Goal: Information Seeking & Learning: Learn about a topic

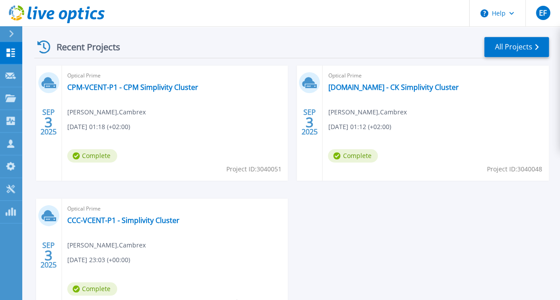
scroll to position [244, 0]
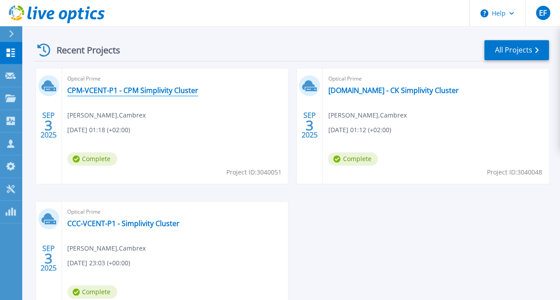
click at [147, 89] on link "CPM-VCENT-P1 - CPM Simplivity Cluster" at bounding box center [132, 90] width 131 height 9
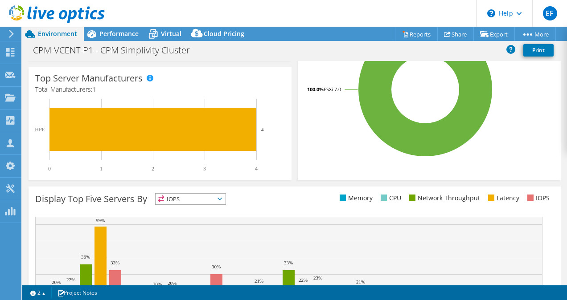
select select "USD"
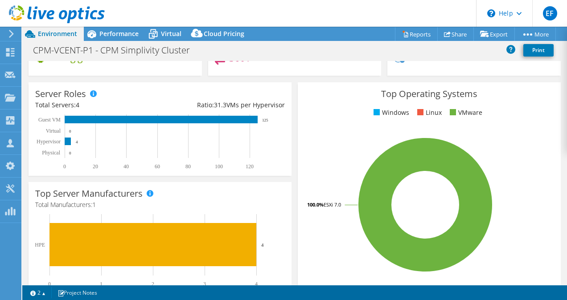
scroll to position [127, 0]
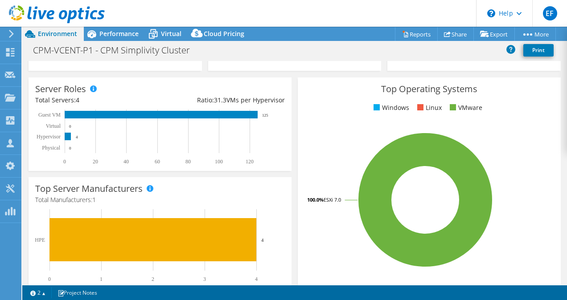
click at [117, 86] on div "Server Roles Total Servers: 4 Ratio: 31.3 VMs per Hypervisor 0 20 40 60 80 100 …" at bounding box center [160, 125] width 263 height 94
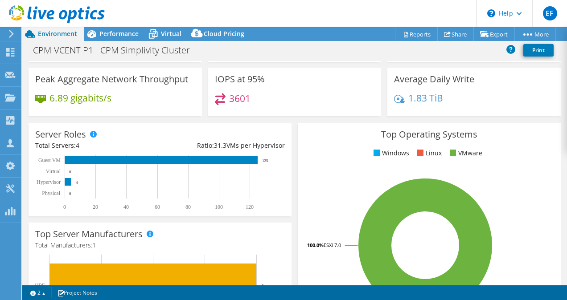
scroll to position [82, 0]
click at [67, 182] on rect at bounding box center [68, 182] width 6 height 8
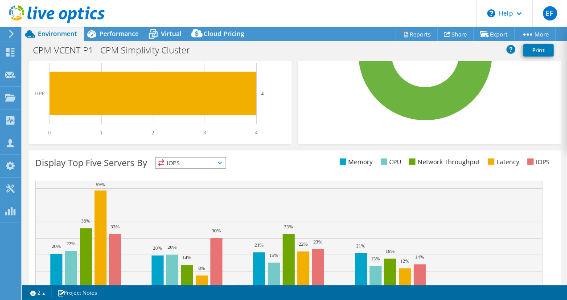
scroll to position [318, 0]
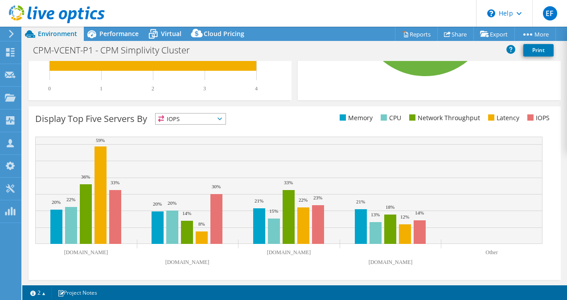
click at [195, 118] on span "IOPS" at bounding box center [190, 119] width 70 height 11
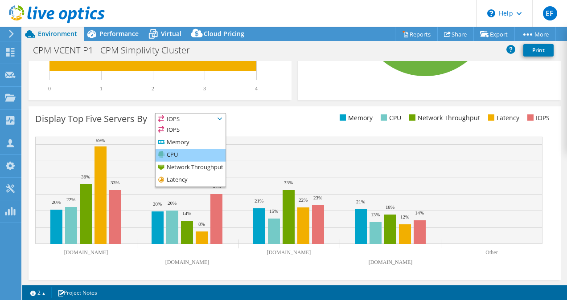
click at [183, 155] on li "CPU" at bounding box center [190, 155] width 70 height 12
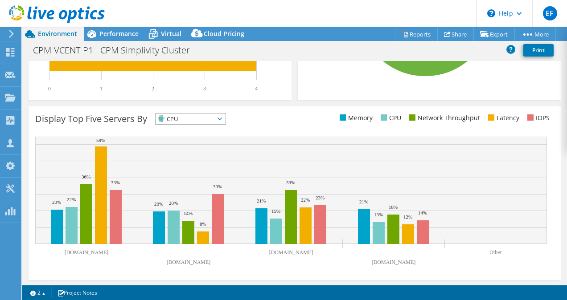
click at [196, 118] on span "CPU" at bounding box center [184, 119] width 59 height 11
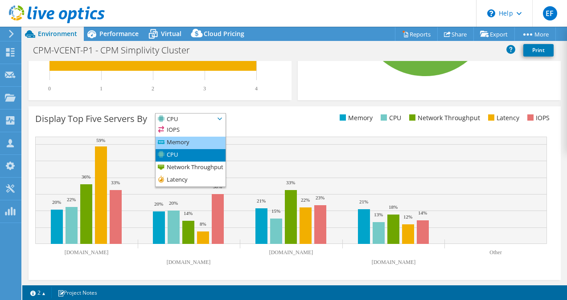
click at [184, 137] on li "Memory" at bounding box center [190, 143] width 70 height 12
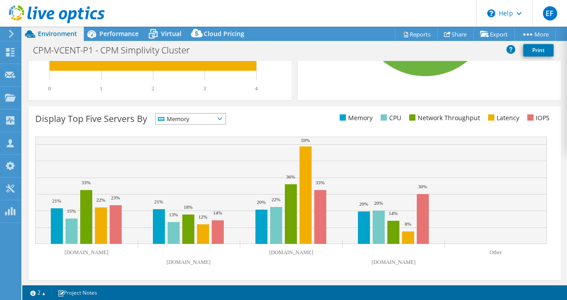
scroll to position [0, 0]
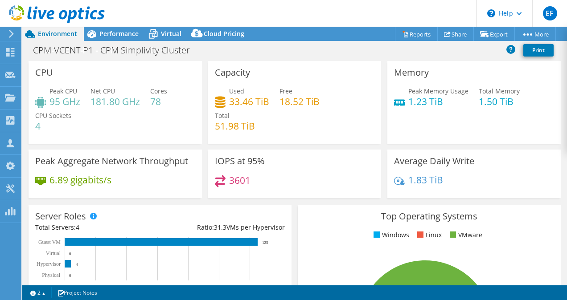
click at [14, 9] on icon at bounding box center [57, 14] width 96 height 18
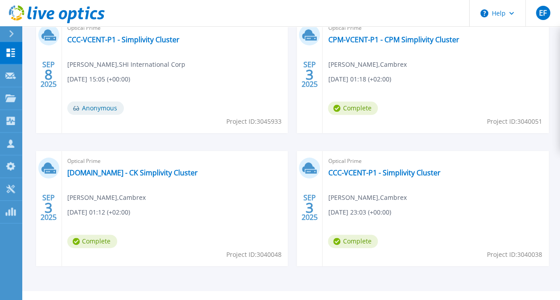
scroll to position [431, 0]
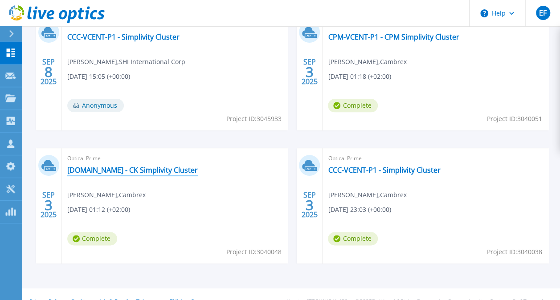
click at [176, 173] on link "[DOMAIN_NAME] - CK Simplivity Cluster" at bounding box center [132, 170] width 131 height 9
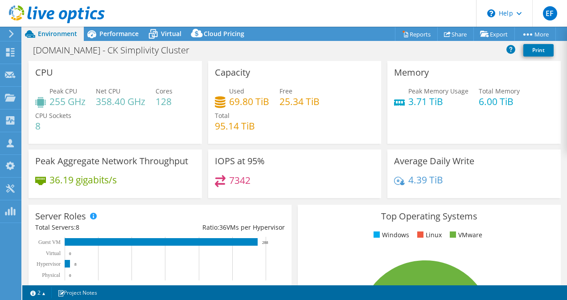
scroll to position [318, 0]
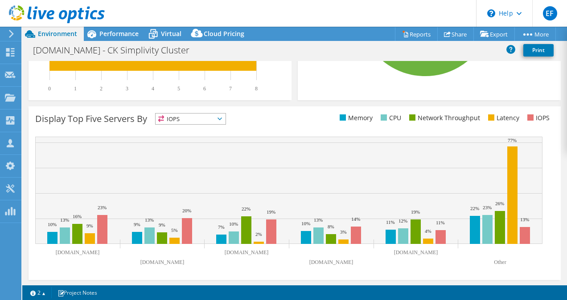
click at [224, 118] on span "IOPS" at bounding box center [190, 119] width 70 height 11
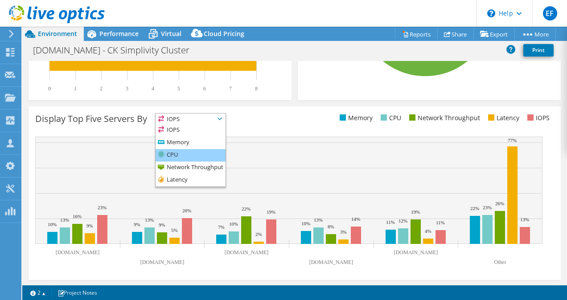
click at [195, 155] on li "CPU" at bounding box center [190, 155] width 70 height 12
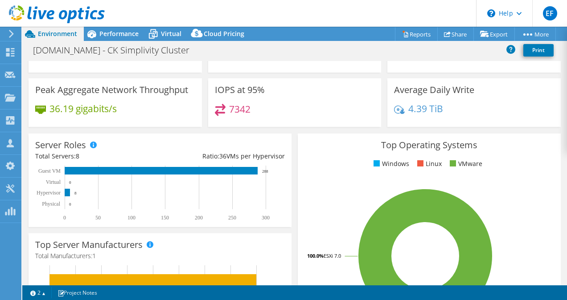
scroll to position [0, 0]
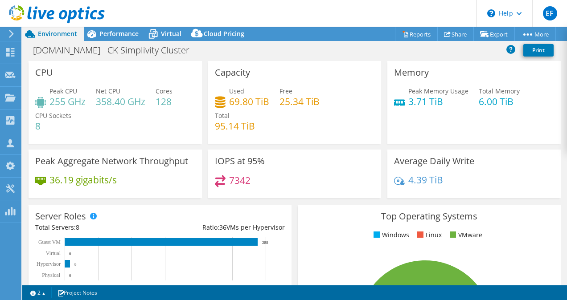
click at [31, 16] on icon at bounding box center [57, 14] width 96 height 18
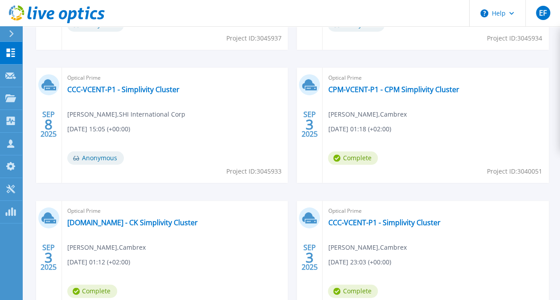
scroll to position [379, 0]
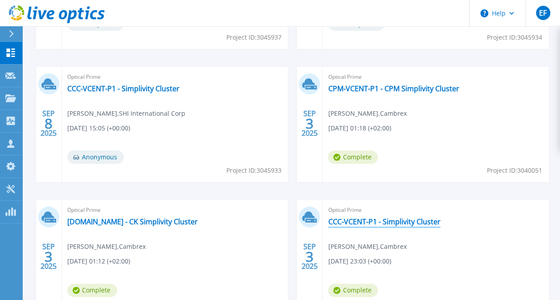
click at [392, 225] on link "CCC-VCENT-P1 - Simplivity Cluster" at bounding box center [384, 221] width 112 height 9
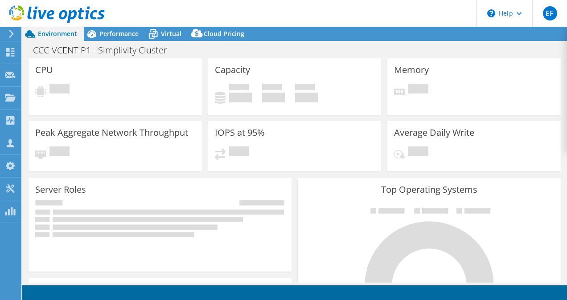
select select "USD"
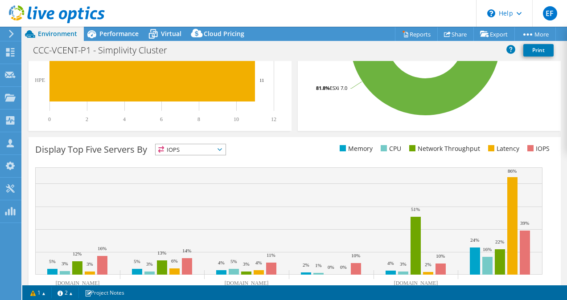
scroll to position [318, 0]
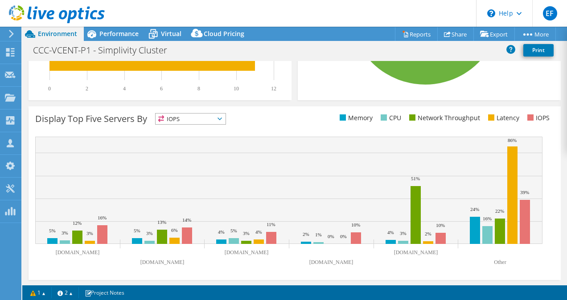
click at [225, 117] on span "IOPS" at bounding box center [190, 119] width 70 height 11
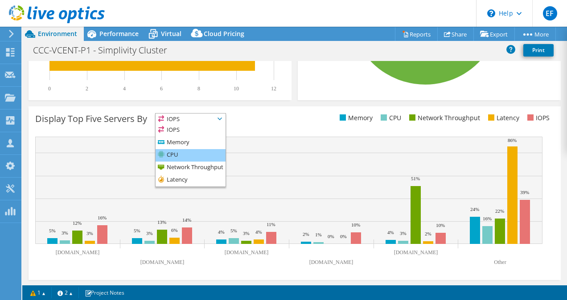
click at [189, 155] on li "CPU" at bounding box center [190, 155] width 70 height 12
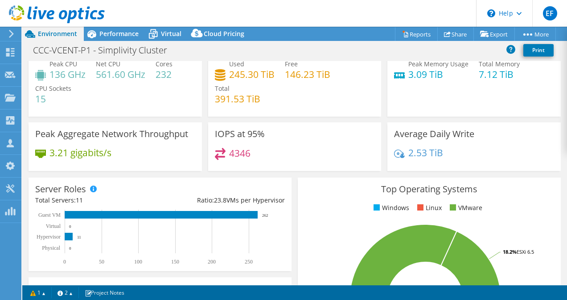
scroll to position [0, 0]
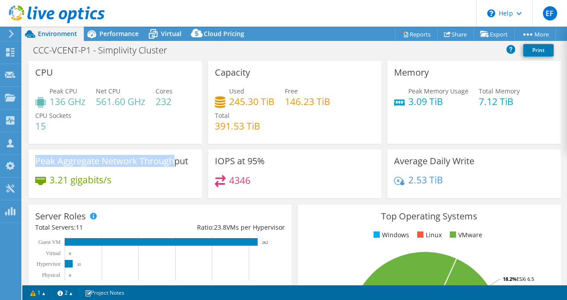
drag, startPoint x: 175, startPoint y: 162, endPoint x: 35, endPoint y: 165, distance: 139.5
click at [35, 165] on h3 "Peak Aggregate Network Throughput" at bounding box center [111, 161] width 153 height 10
click at [170, 186] on div "3.21 gigabits/s" at bounding box center [115, 184] width 160 height 19
click at [9, 32] on icon at bounding box center [11, 34] width 7 height 8
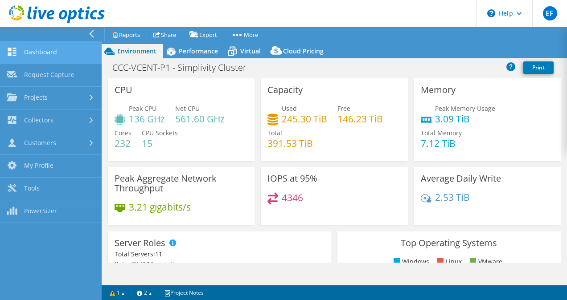
click at [42, 56] on link "Dashboard" at bounding box center [51, 52] width 102 height 23
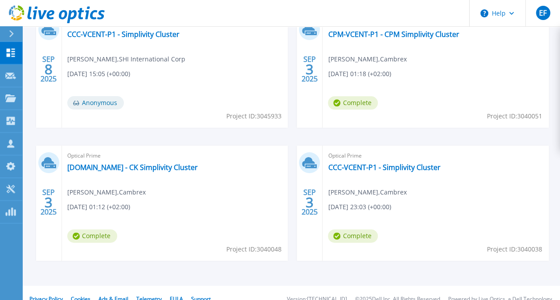
scroll to position [434, 0]
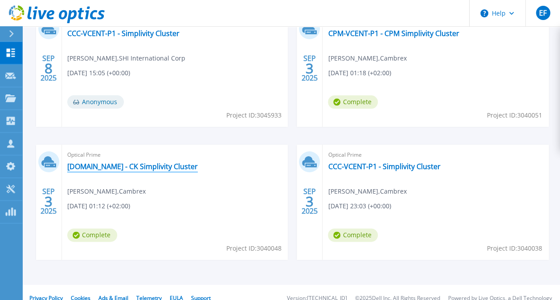
click at [157, 169] on link "ck-vcent-p2.global.root.net - CK Simplivity Cluster" at bounding box center [132, 166] width 131 height 9
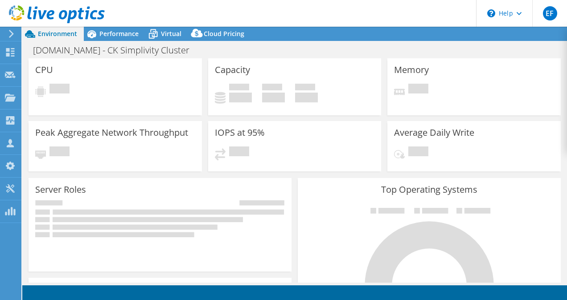
select select "USD"
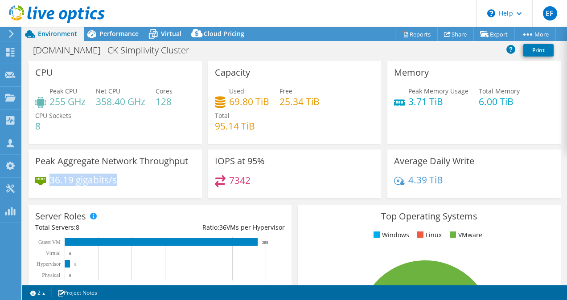
drag, startPoint x: 119, startPoint y: 179, endPoint x: 50, endPoint y: 179, distance: 69.5
click at [50, 179] on div "36.19 gigabits/s" at bounding box center [115, 184] width 160 height 19
drag, startPoint x: 438, startPoint y: 98, endPoint x: 404, endPoint y: 103, distance: 34.3
click at [408, 103] on h4 "3.71 TiB" at bounding box center [438, 102] width 60 height 10
drag, startPoint x: 404, startPoint y: 103, endPoint x: 410, endPoint y: 135, distance: 32.5
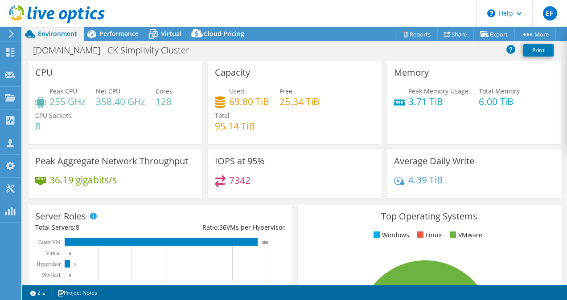
click at [410, 135] on div "Memory Peak Memory Usage 3.71 TiB Total Memory 6.00 TiB" at bounding box center [473, 102] width 173 height 83
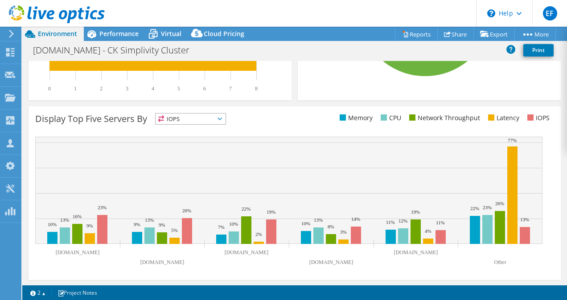
click at [216, 114] on span "IOPS" at bounding box center [190, 119] width 70 height 11
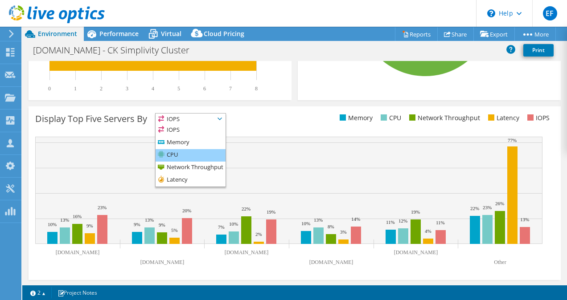
click at [181, 153] on li "CPU" at bounding box center [190, 155] width 70 height 12
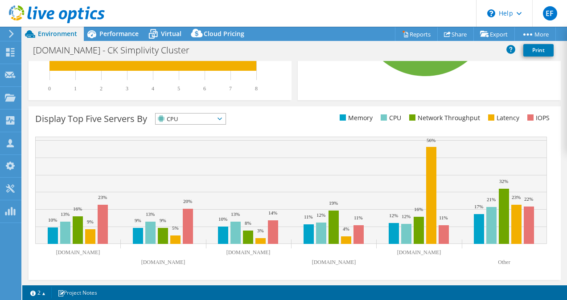
scroll to position [0, 0]
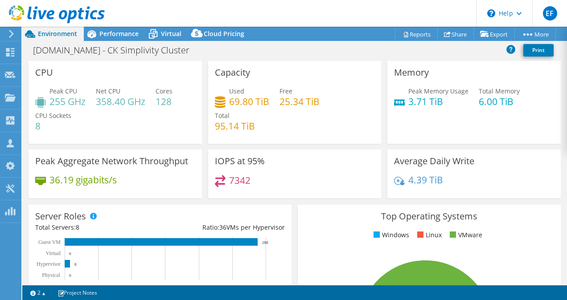
click at [14, 34] on icon at bounding box center [11, 34] width 7 height 8
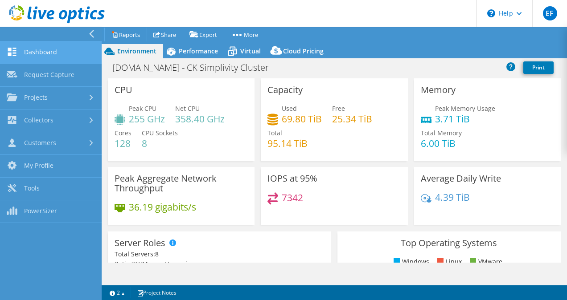
click at [47, 57] on link "Dashboard" at bounding box center [51, 52] width 102 height 23
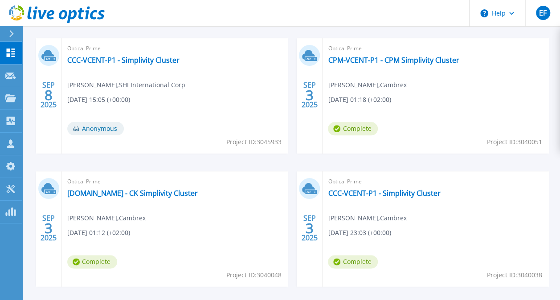
scroll to position [408, 0]
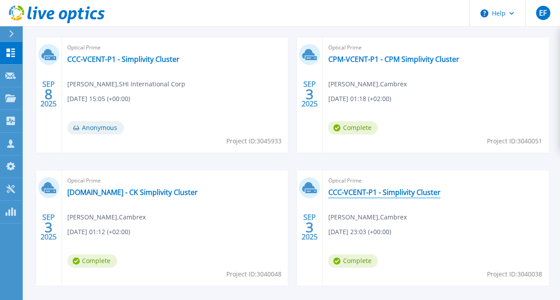
click at [388, 193] on link "CCC-VCENT-P1 - Simplivity Cluster" at bounding box center [384, 192] width 112 height 9
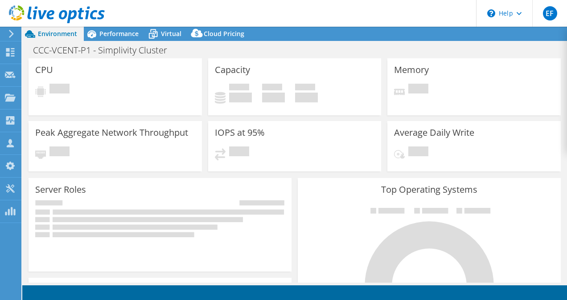
select select "USD"
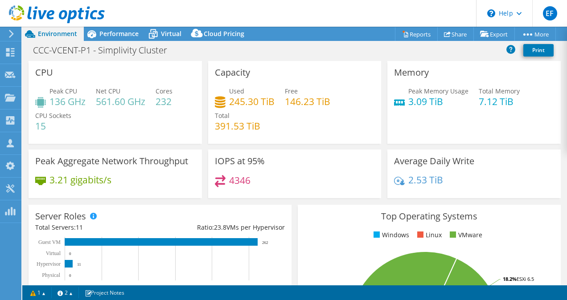
click at [5, 30] on div at bounding box center [10, 34] width 10 height 8
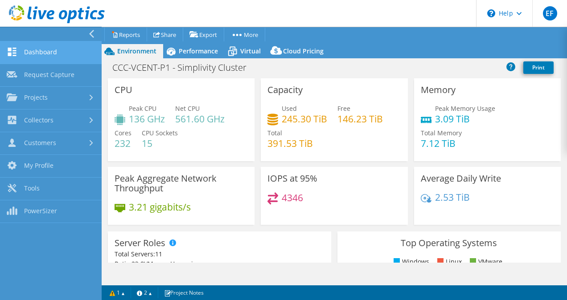
click at [44, 51] on link "Dashboard" at bounding box center [51, 52] width 102 height 23
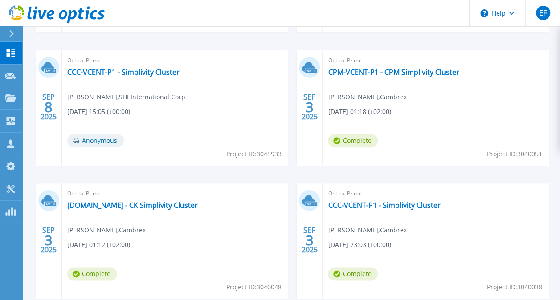
scroll to position [395, 0]
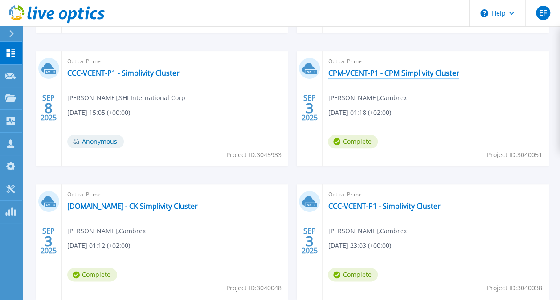
click at [379, 75] on link "CPM-VCENT-P1 - CPM Simplivity Cluster" at bounding box center [393, 73] width 131 height 9
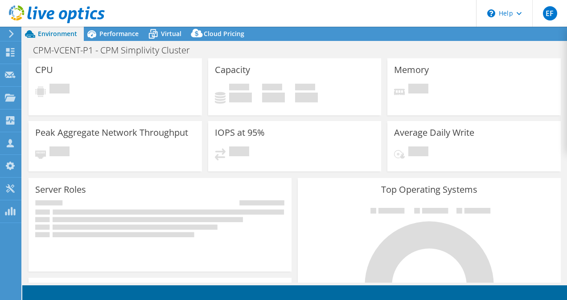
select select "USD"
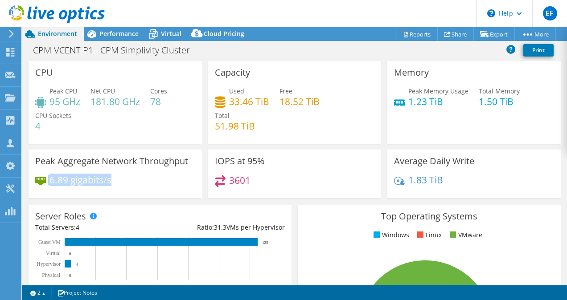
drag, startPoint x: 116, startPoint y: 181, endPoint x: 47, endPoint y: 180, distance: 68.6
click at [47, 180] on div "6.89 gigabits/s" at bounding box center [115, 184] width 160 height 19
